Goal: Navigation & Orientation: Find specific page/section

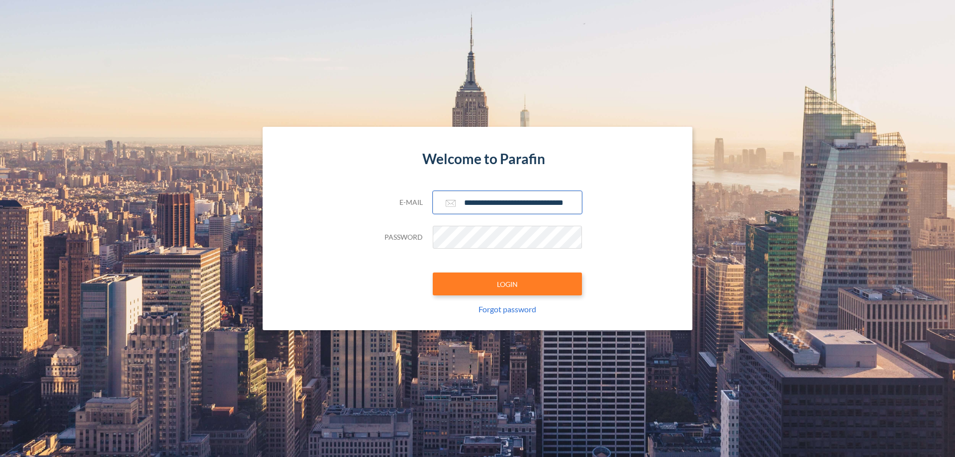
type input "**********"
click at [507, 284] on button "LOGIN" at bounding box center [507, 284] width 149 height 23
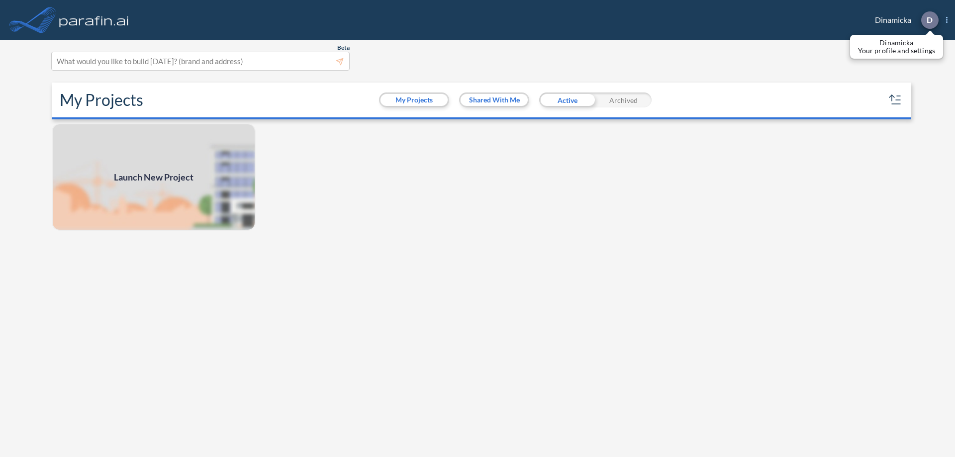
click at [929, 20] on p "D" at bounding box center [930, 19] width 6 height 9
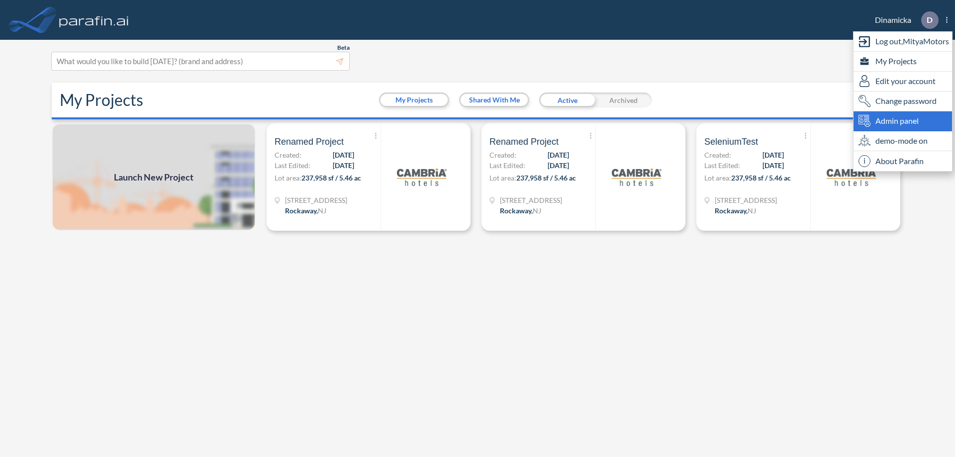
click at [903, 121] on span "Admin panel" at bounding box center [896, 121] width 43 height 12
